Goal: Task Accomplishment & Management: Manage account settings

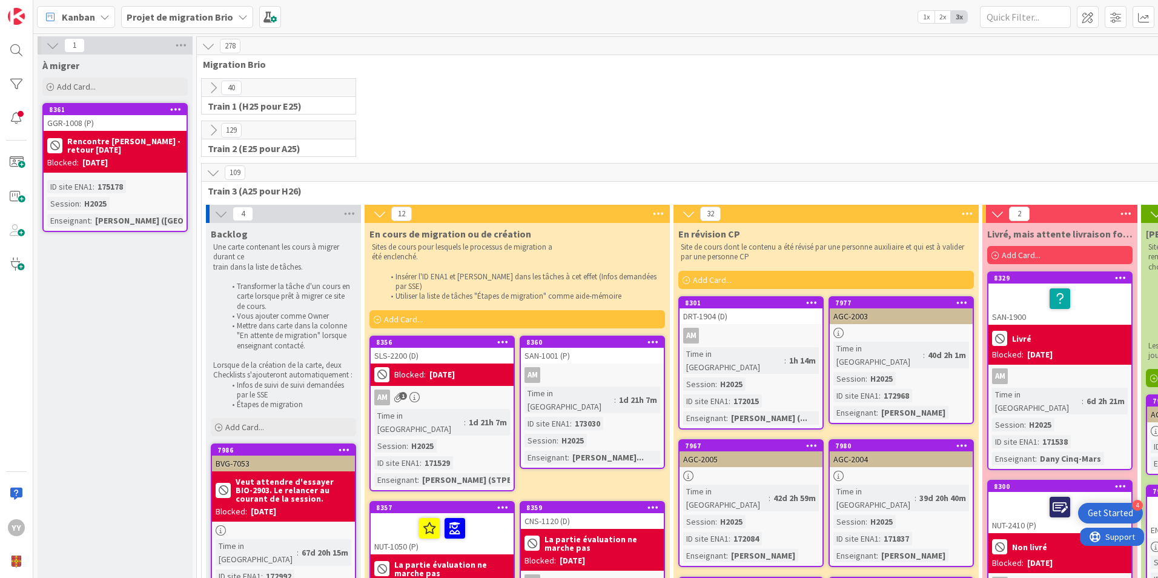
scroll to position [303, 0]
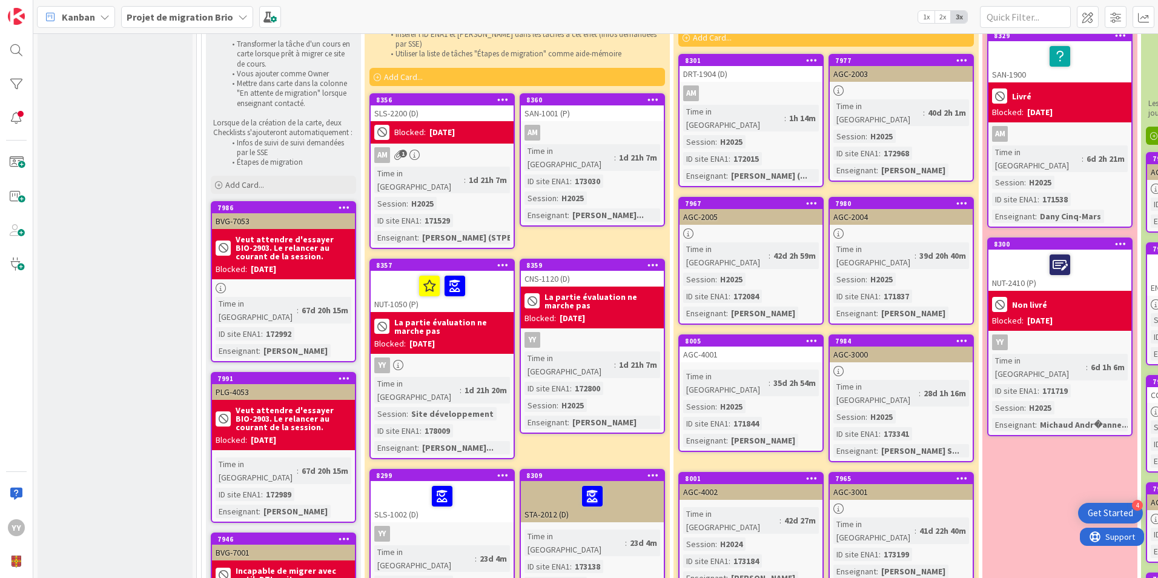
click at [448, 318] on b "La partie évaluation ne marche pas" at bounding box center [452, 326] width 116 height 17
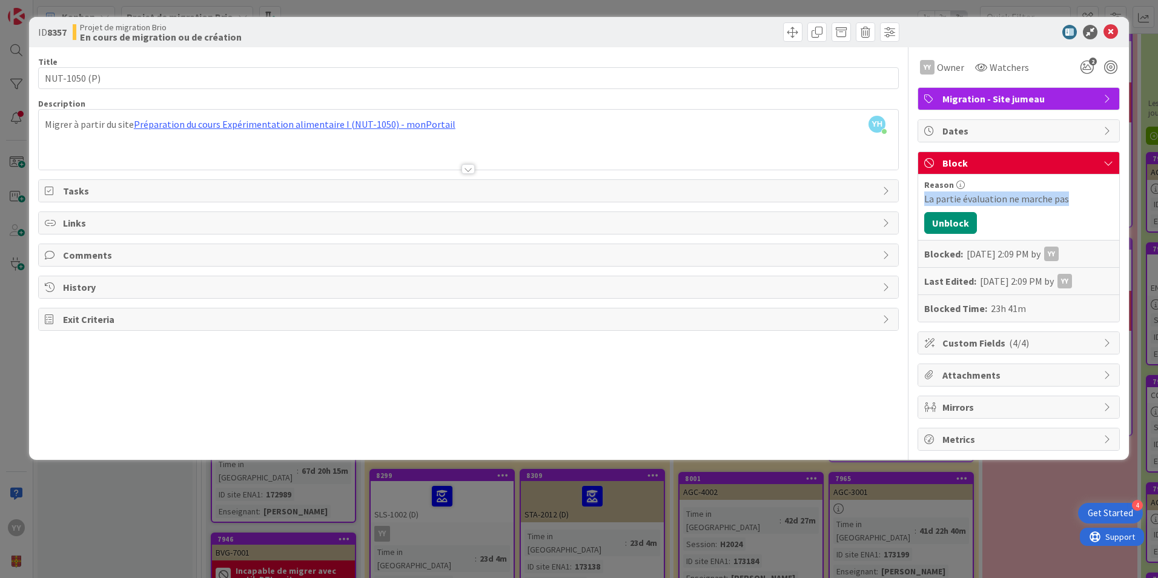
drag, startPoint x: 1068, startPoint y: 199, endPoint x: 924, endPoint y: 203, distance: 143.6
click at [924, 203] on div "Reason La partie évaluation ne marche pas Unblock Blocked: [DATE] 2:09 PM by YY…" at bounding box center [1018, 247] width 201 height 147
copy div "La partie évaluation ne marche pas"
click at [1112, 27] on icon at bounding box center [1111, 32] width 15 height 15
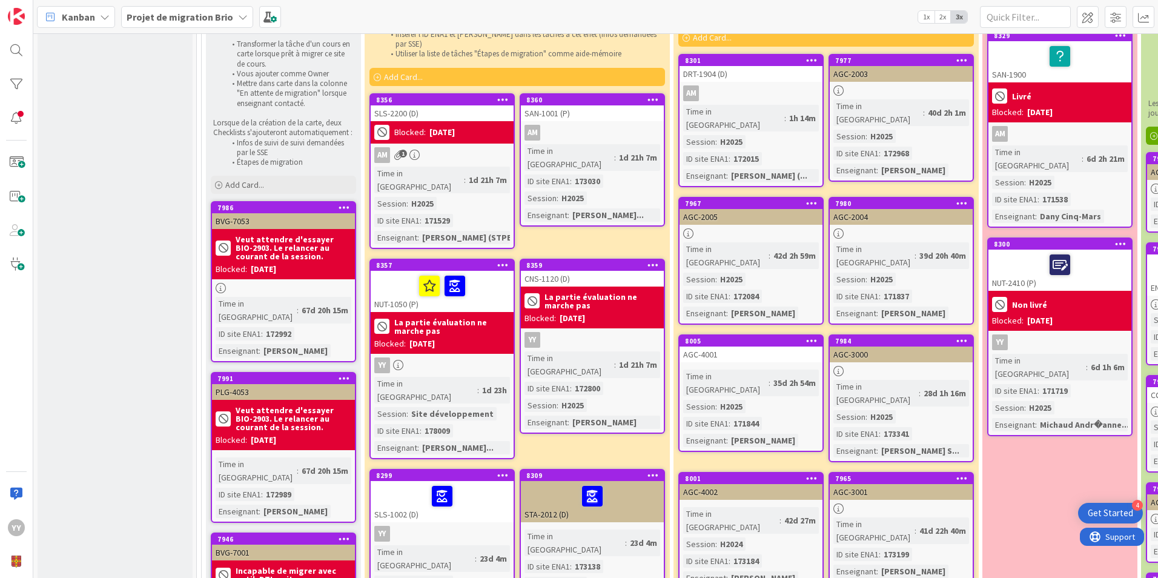
click at [400, 483] on div at bounding box center [442, 495] width 136 height 25
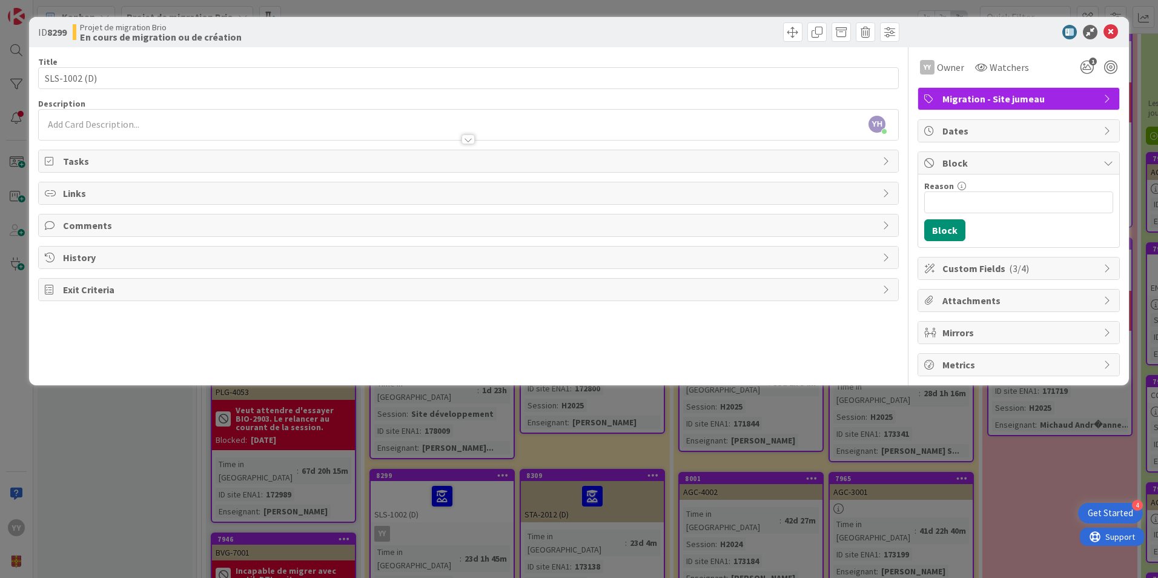
click at [954, 158] on span "Block" at bounding box center [1020, 163] width 155 height 15
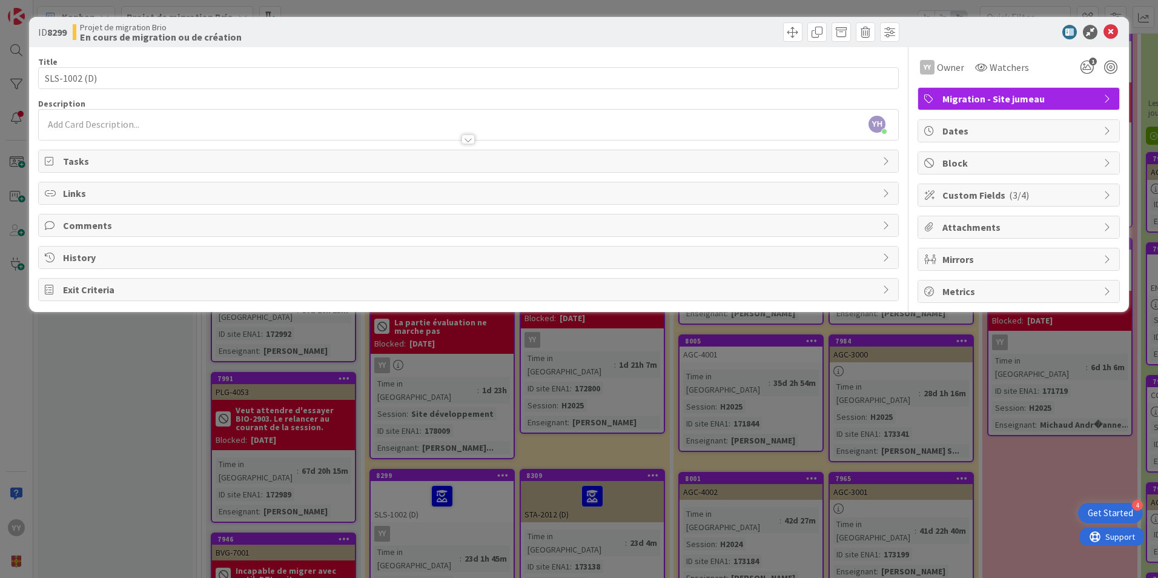
click at [972, 163] on span "Block" at bounding box center [1020, 163] width 155 height 15
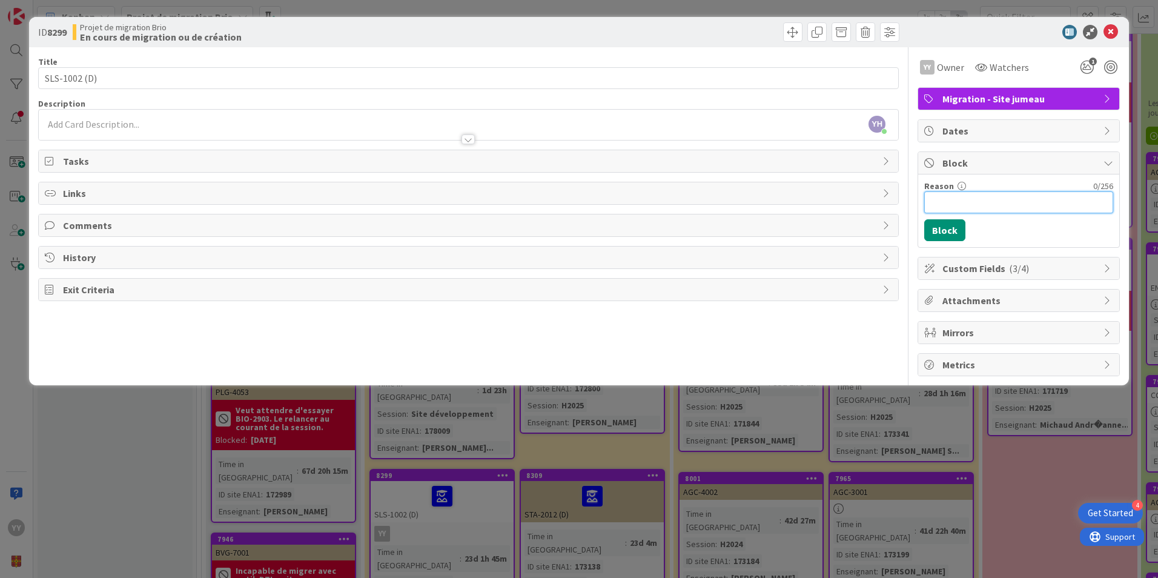
click at [963, 200] on input "Reason" at bounding box center [1019, 202] width 189 height 22
paste input "La partie évaluation ne marche pas"
type input "La partie évaluation ne marche pas"
click at [947, 228] on button "Block" at bounding box center [945, 230] width 41 height 22
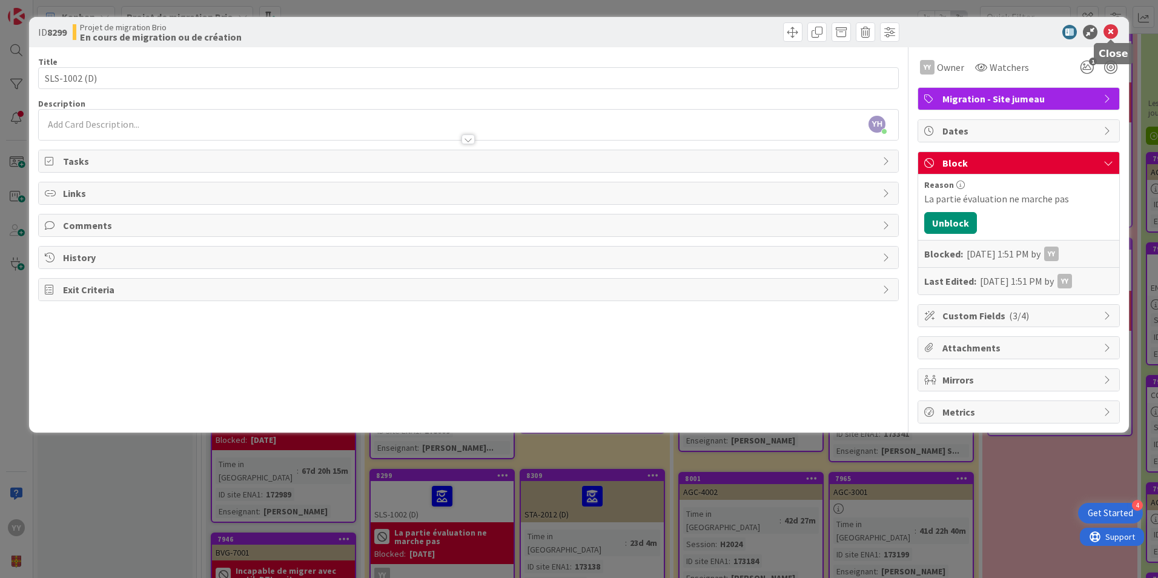
click at [1109, 34] on icon at bounding box center [1111, 32] width 15 height 15
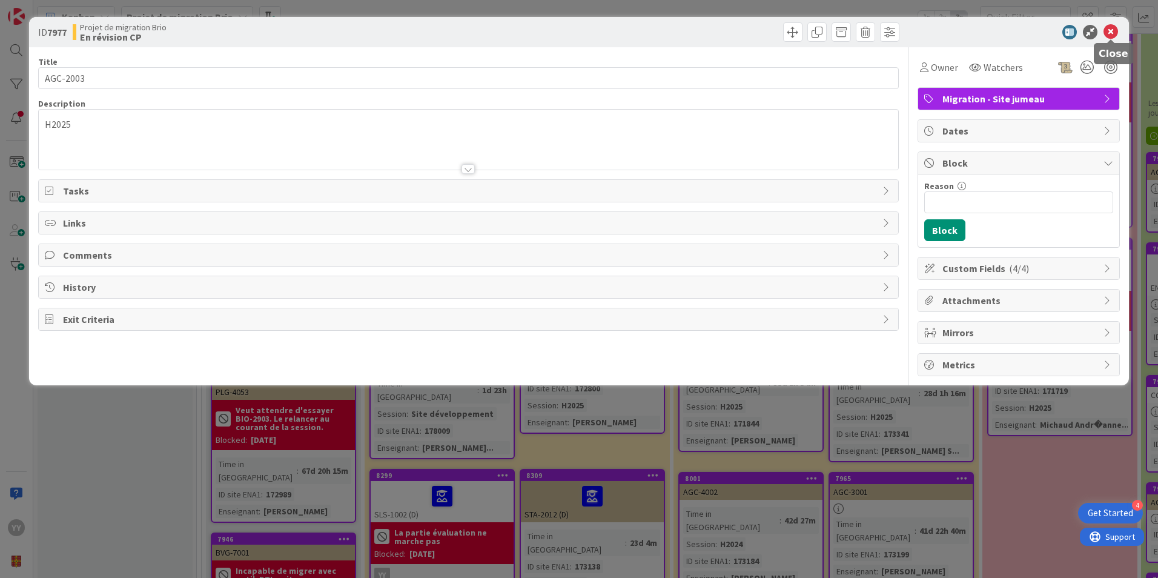
drag, startPoint x: 890, startPoint y: 80, endPoint x: 1112, endPoint y: 36, distance: 226.1
click at [1112, 36] on icon at bounding box center [1111, 32] width 15 height 15
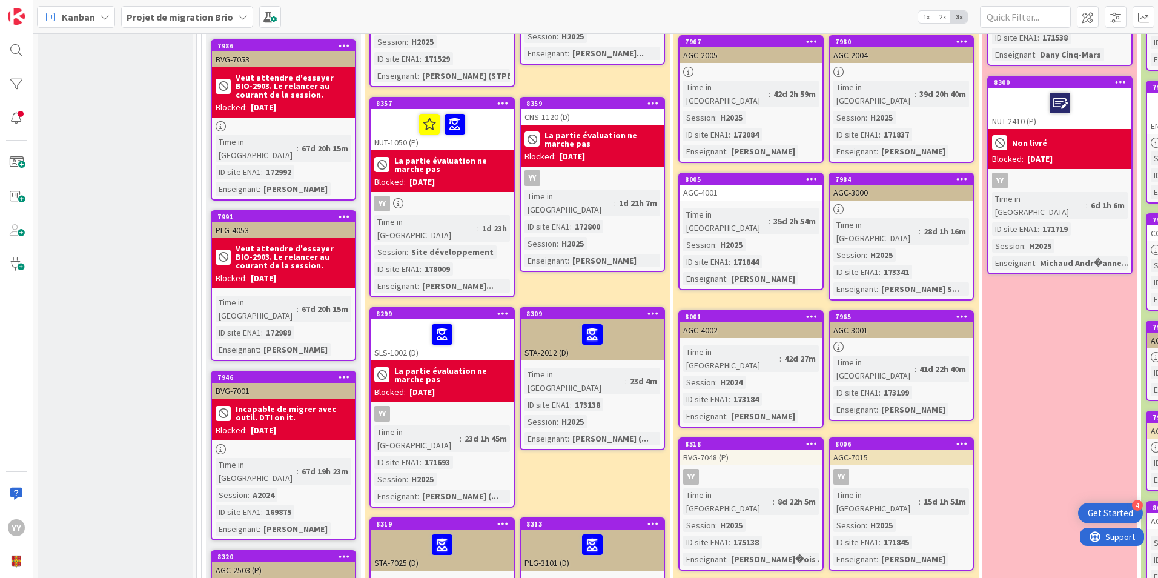
scroll to position [424, 0]
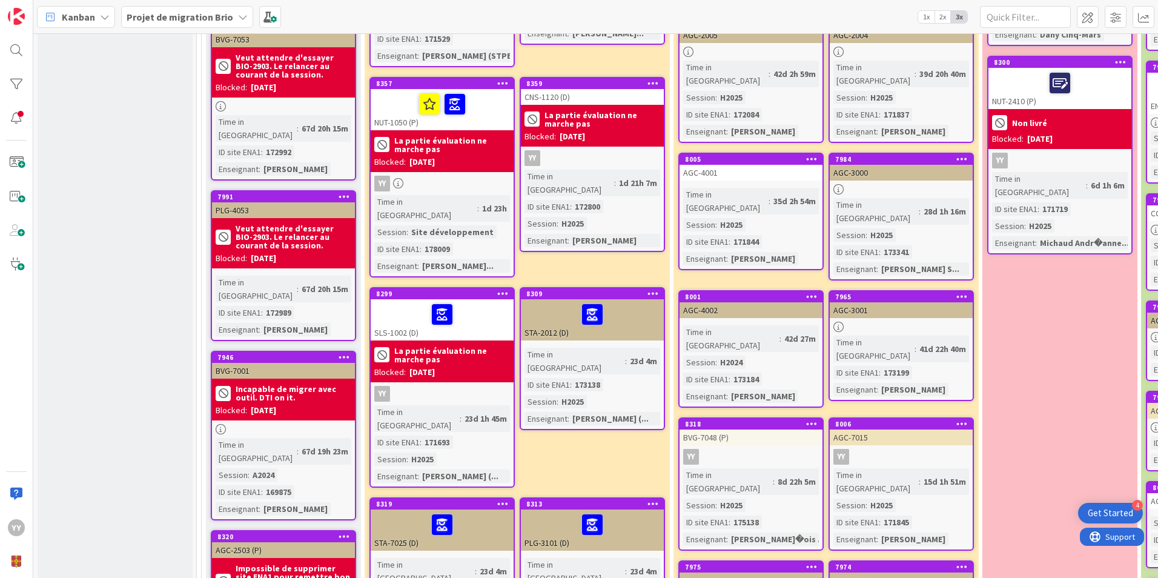
click at [456, 512] on div at bounding box center [442, 524] width 136 height 25
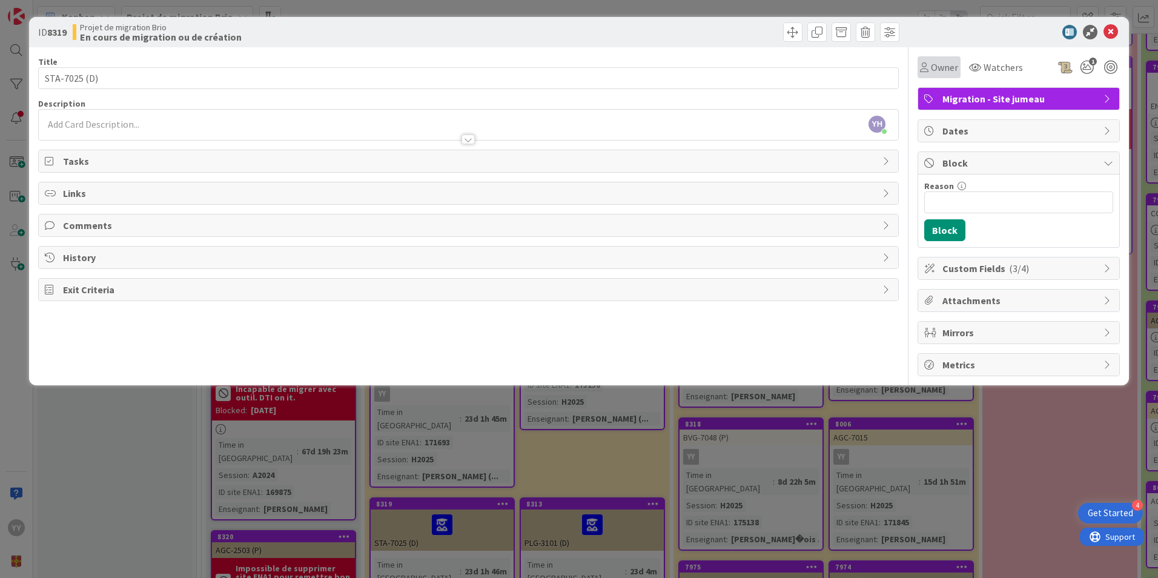
click at [922, 65] on icon at bounding box center [924, 67] width 8 height 10
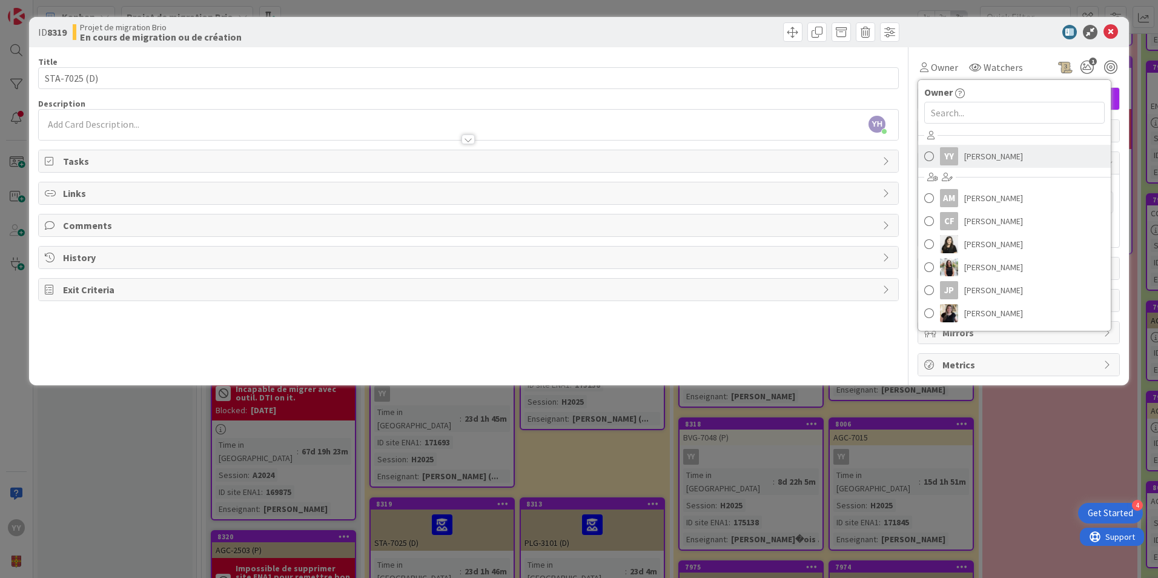
click at [923, 154] on link "YY [PERSON_NAME]" at bounding box center [1014, 156] width 193 height 23
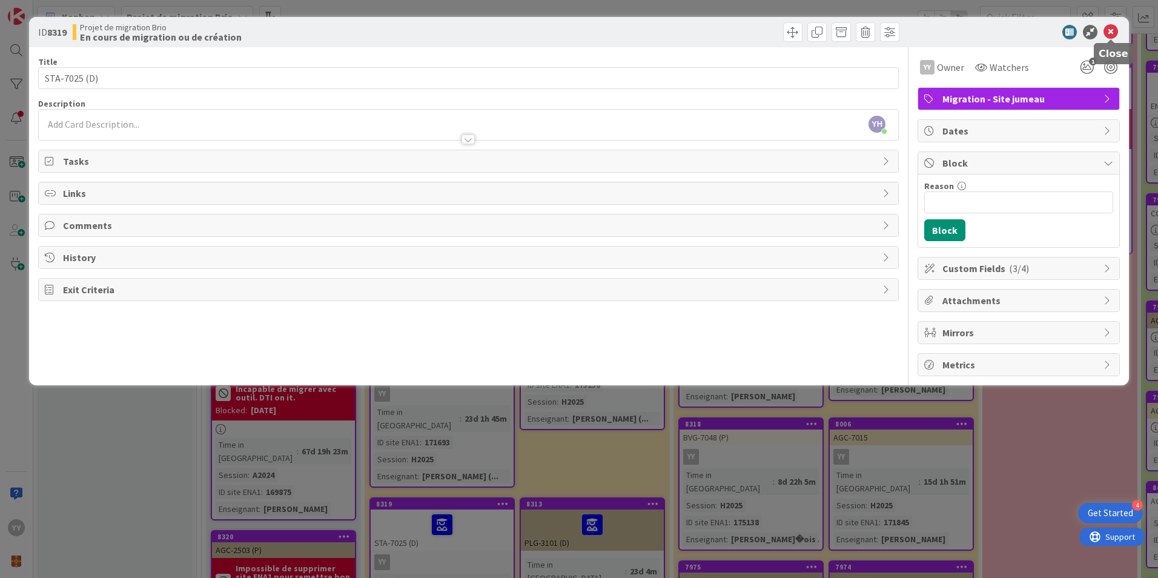
click at [1110, 34] on icon at bounding box center [1111, 32] width 15 height 15
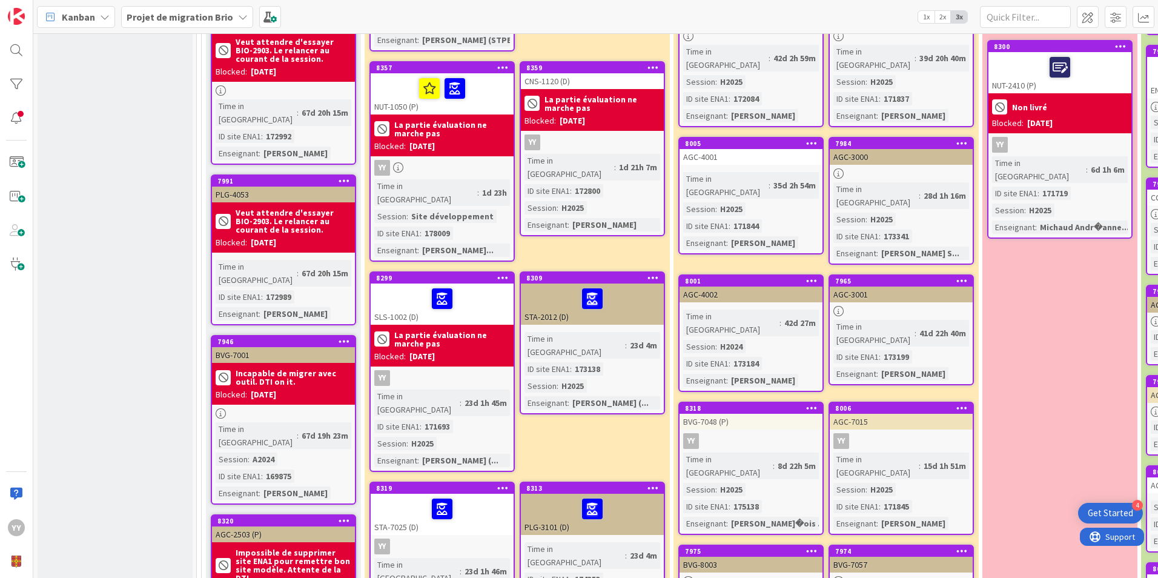
scroll to position [485, 0]
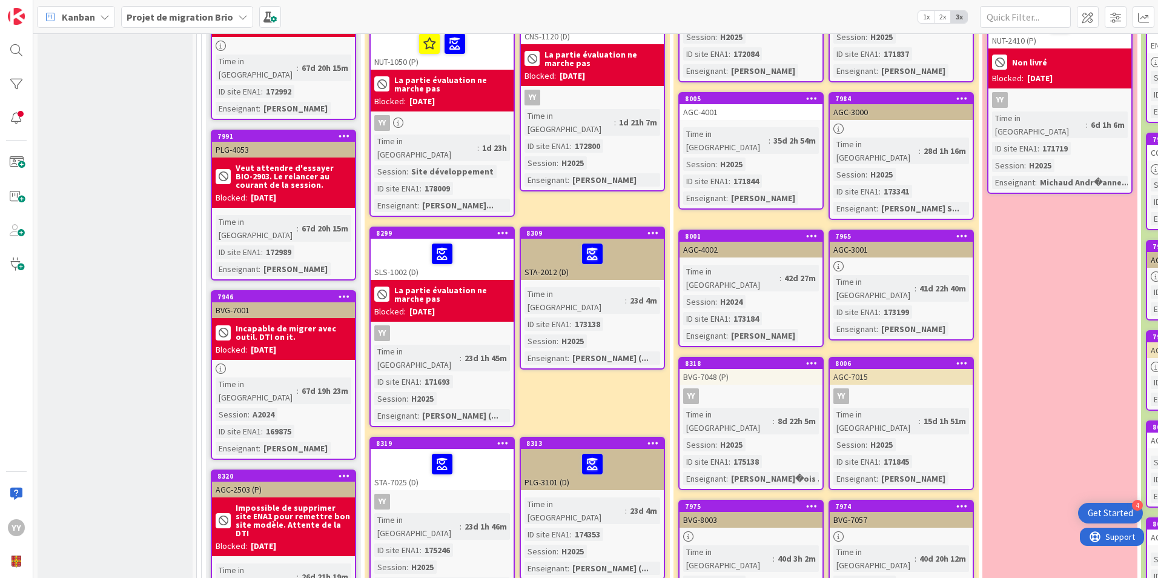
click at [399, 451] on div at bounding box center [442, 463] width 136 height 25
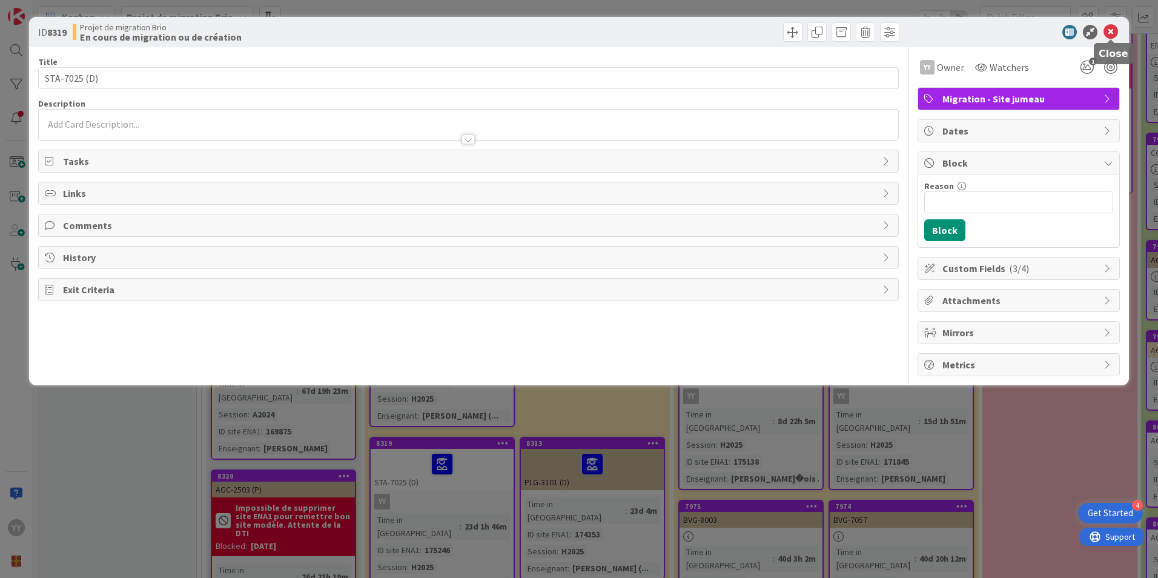
click at [1117, 31] on icon at bounding box center [1111, 32] width 15 height 15
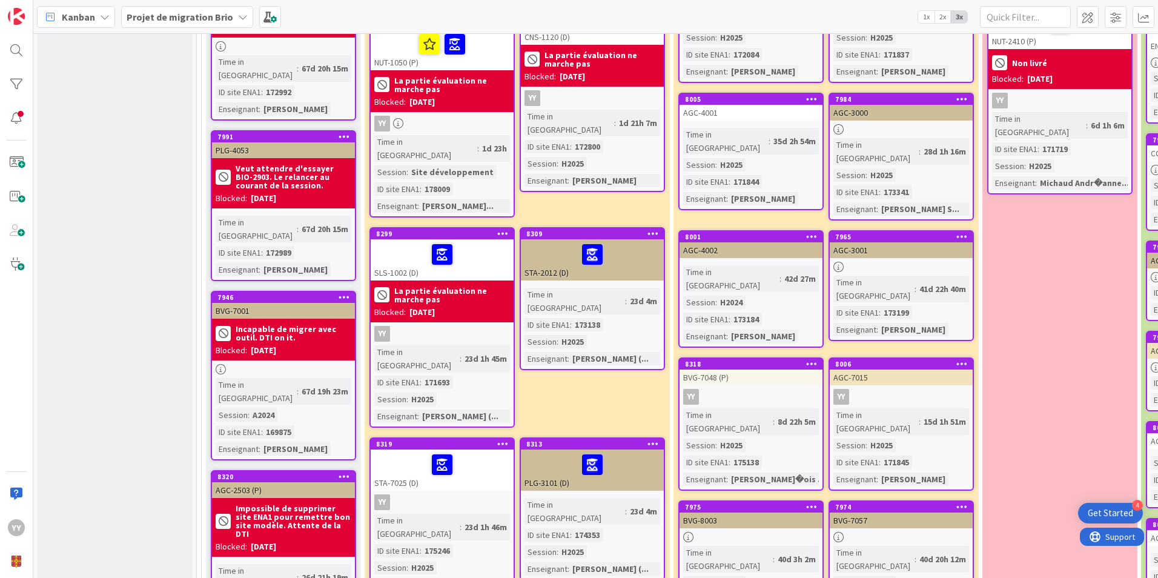
scroll to position [485, 0]
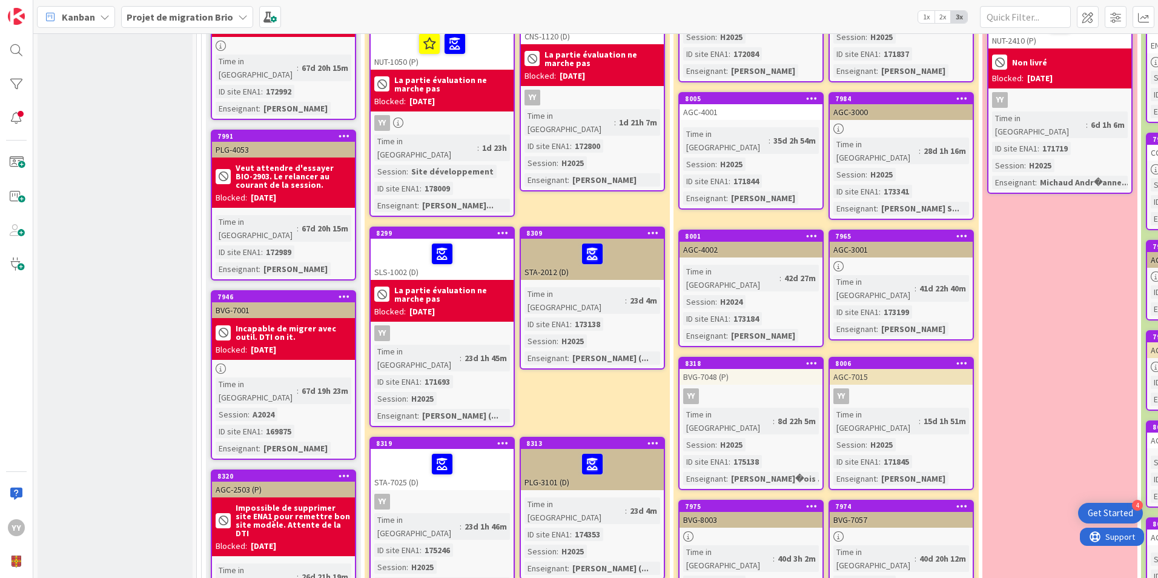
click at [421, 451] on div at bounding box center [442, 463] width 136 height 25
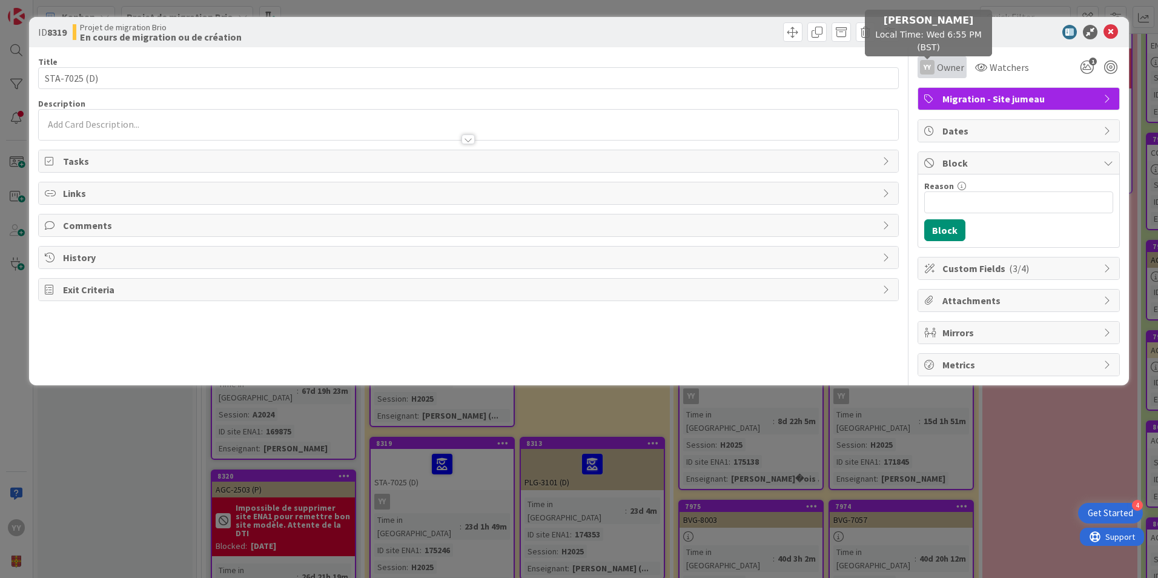
click at [938, 65] on span "Owner" at bounding box center [950, 67] width 27 height 15
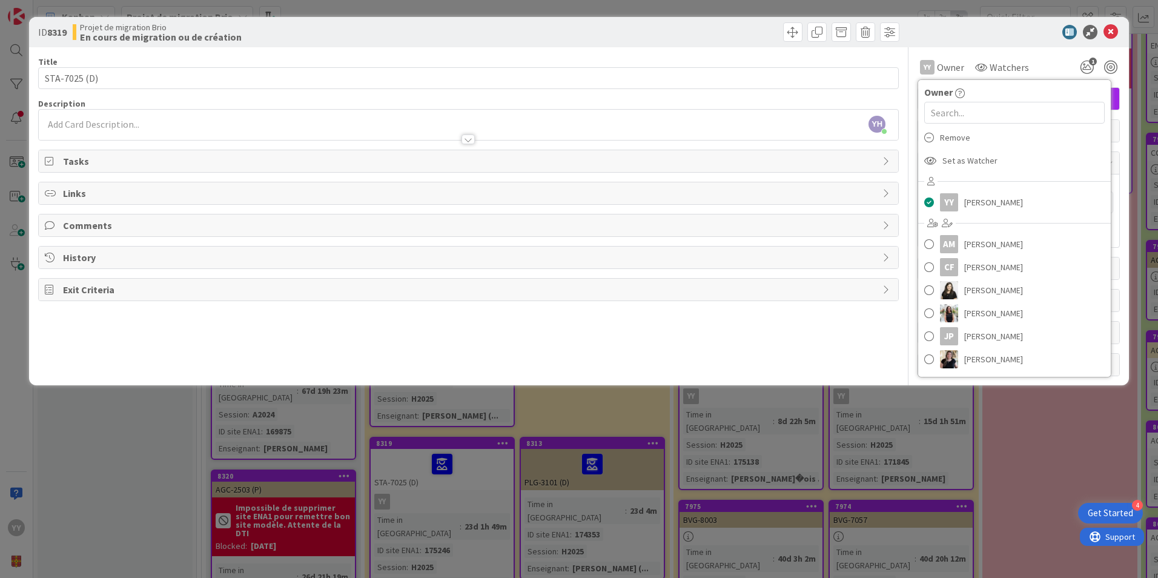
click at [938, 137] on div "Remove" at bounding box center [1014, 137] width 193 height 23
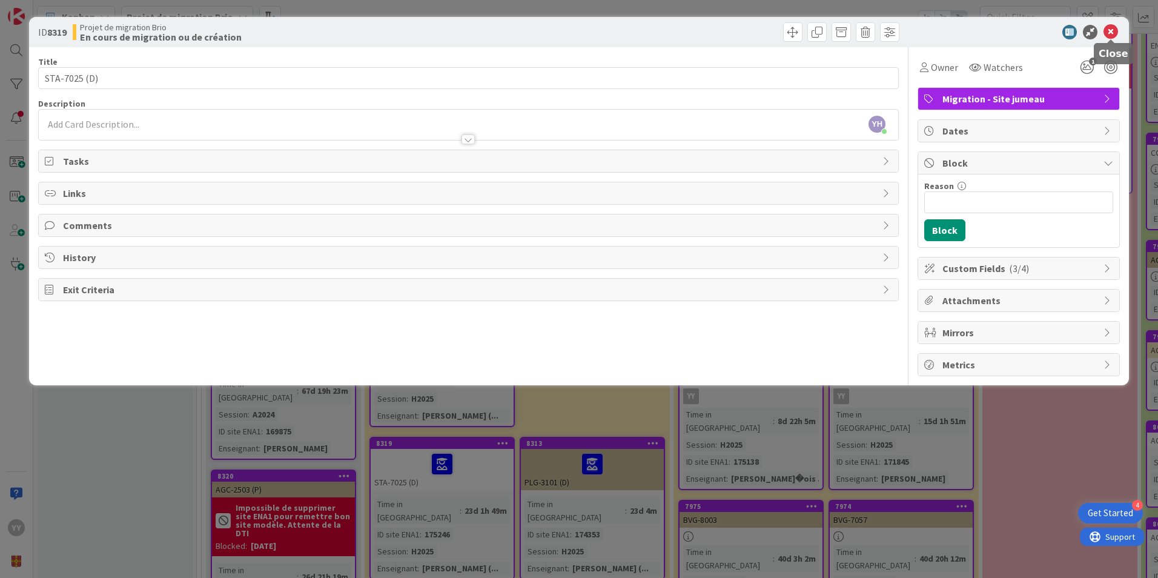
click at [1110, 31] on icon at bounding box center [1111, 32] width 15 height 15
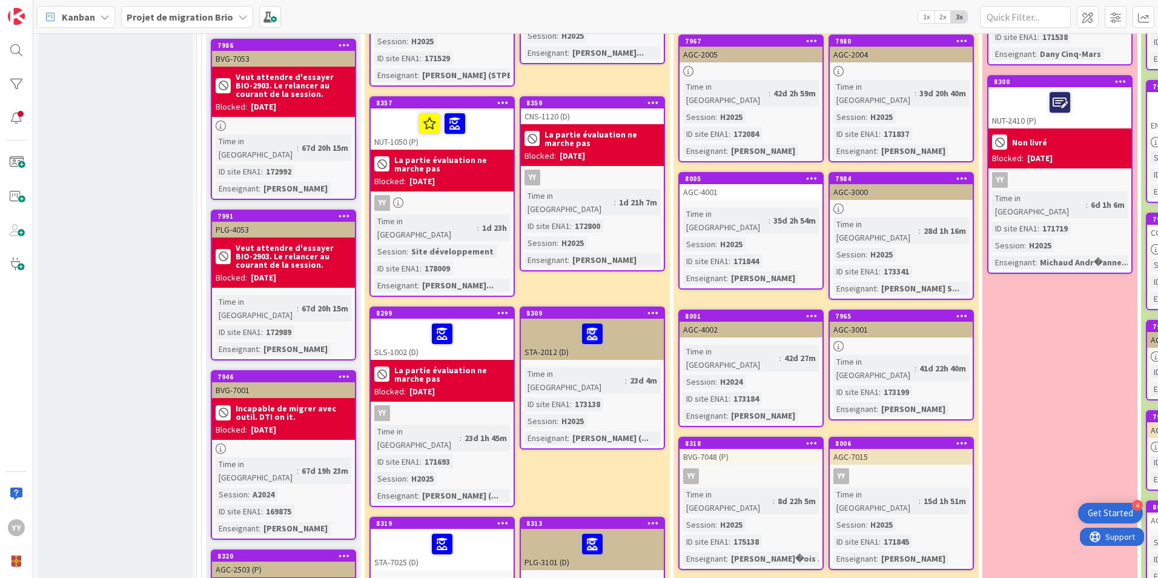
scroll to position [485, 0]
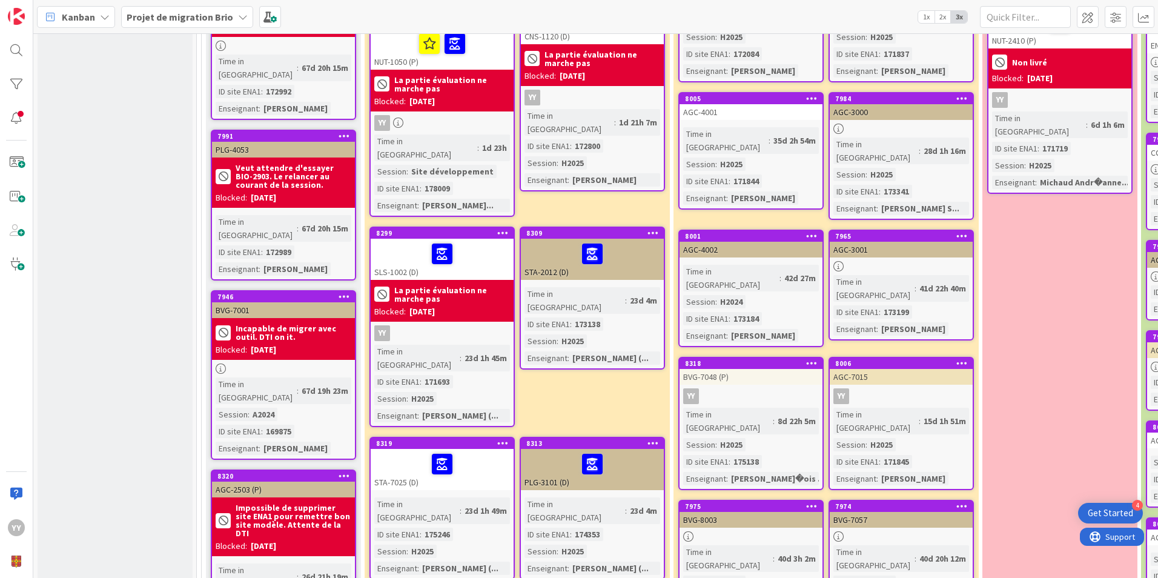
click at [559, 241] on div at bounding box center [593, 253] width 136 height 25
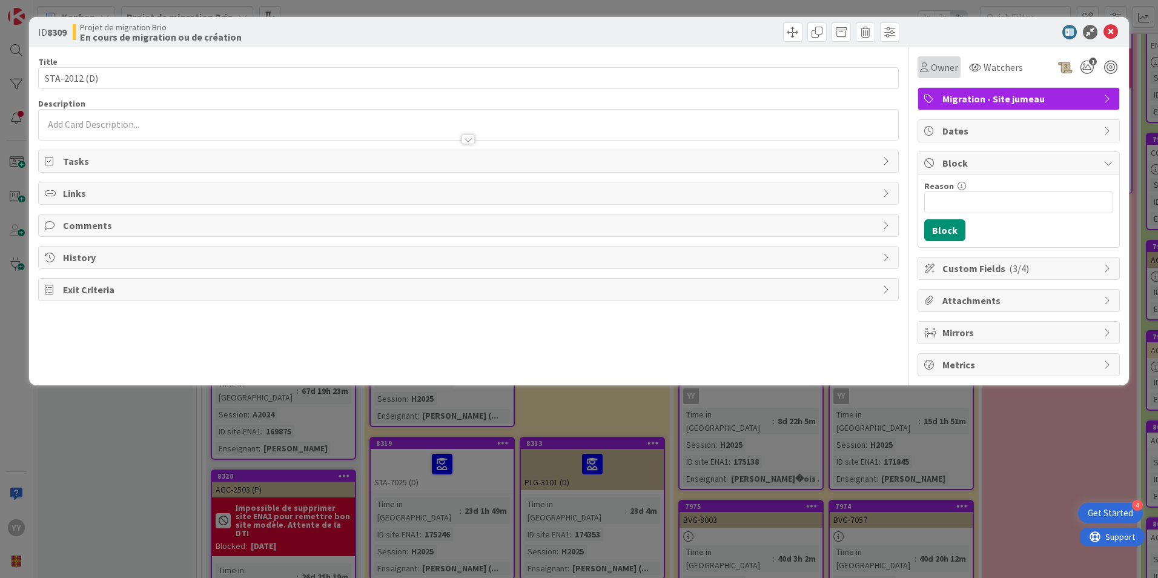
click at [921, 70] on icon at bounding box center [924, 67] width 8 height 10
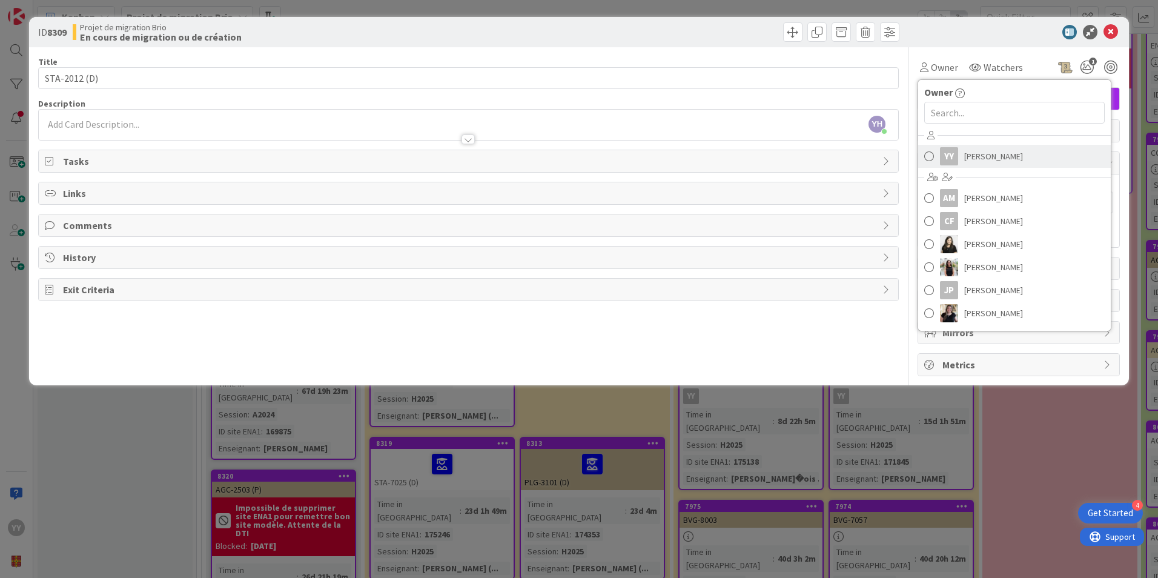
click at [934, 153] on span at bounding box center [930, 156] width 10 height 18
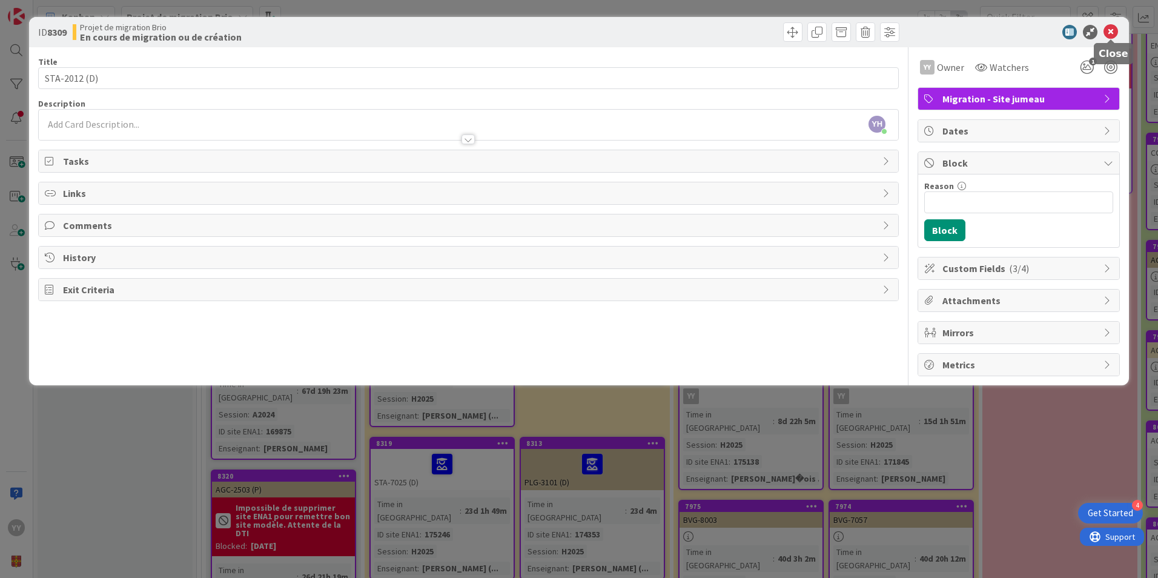
click at [1109, 34] on icon at bounding box center [1111, 32] width 15 height 15
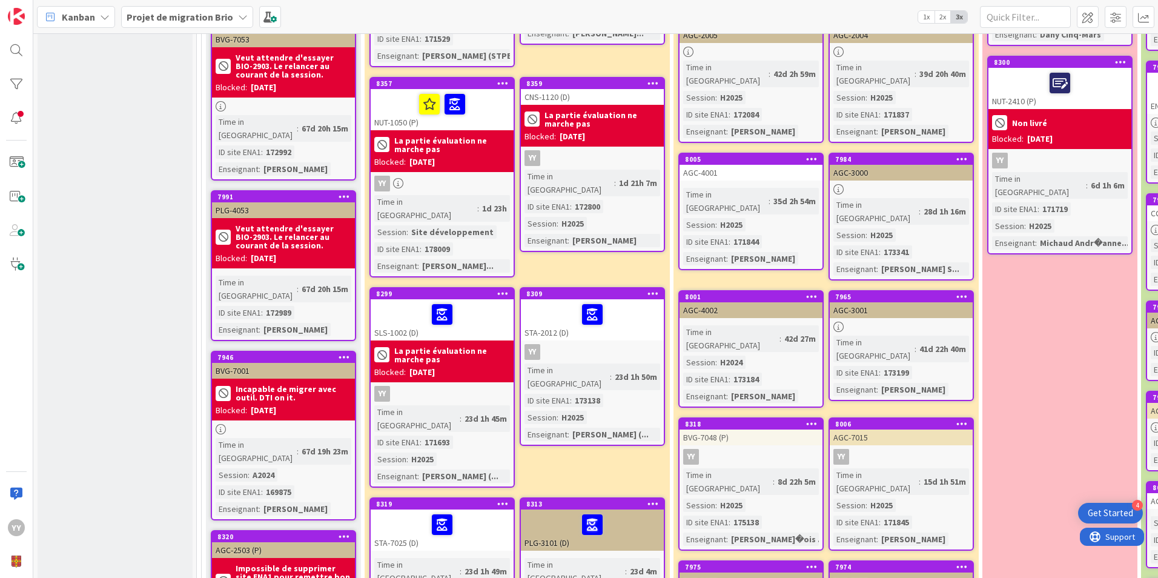
scroll to position [485, 0]
